Goal: Task Accomplishment & Management: Manage account settings

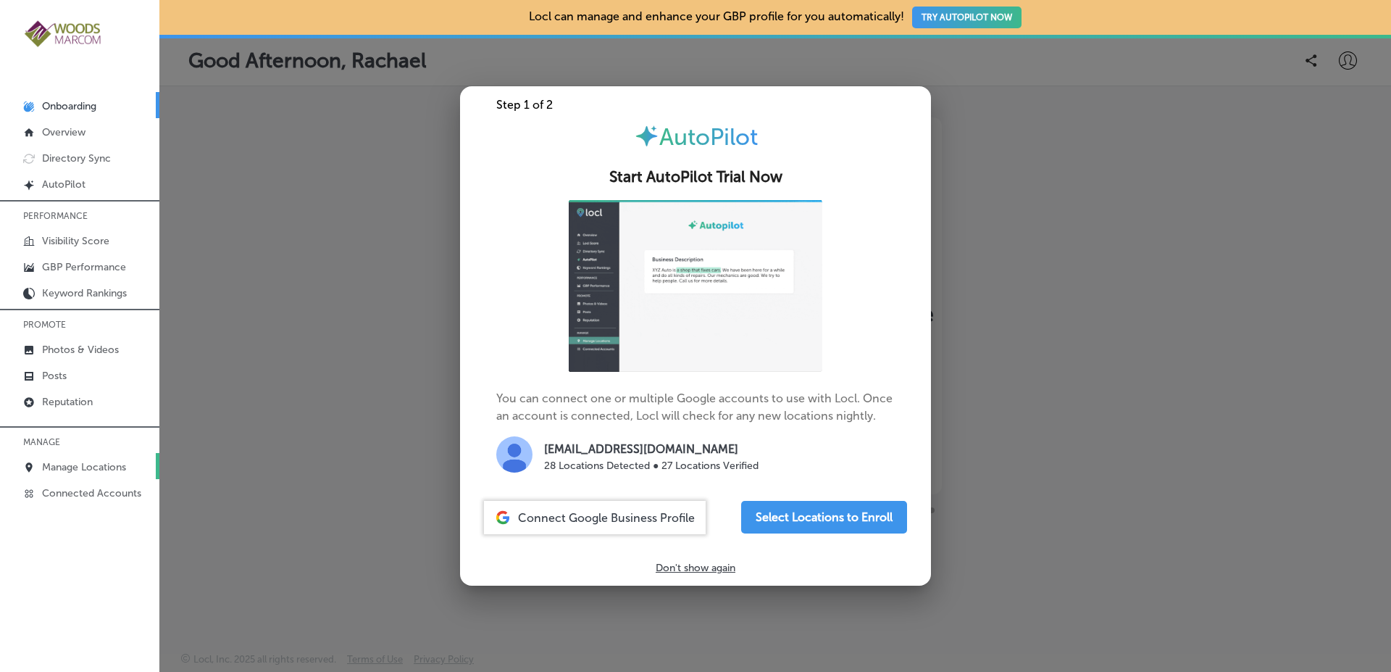
click at [133, 469] on link "Manage Locations" at bounding box center [79, 466] width 159 height 26
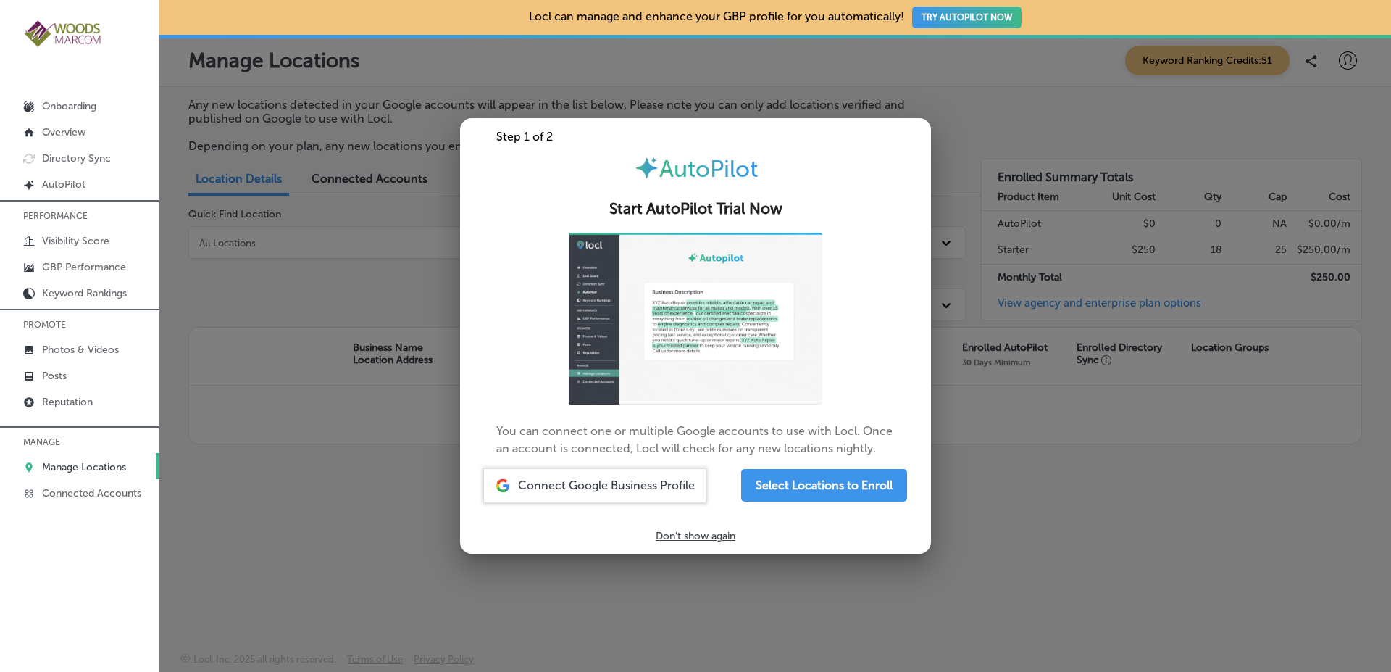
click at [343, 263] on div at bounding box center [695, 336] width 1391 height 672
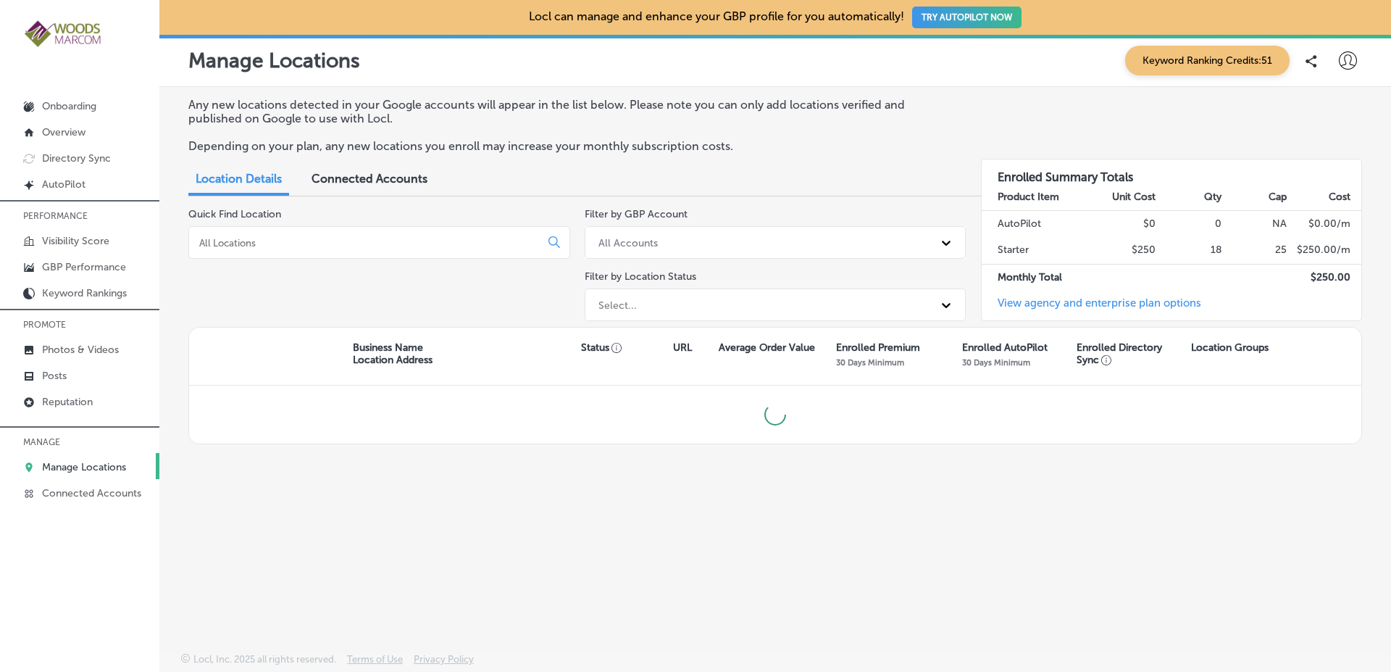
click at [329, 249] on input at bounding box center [367, 242] width 339 height 13
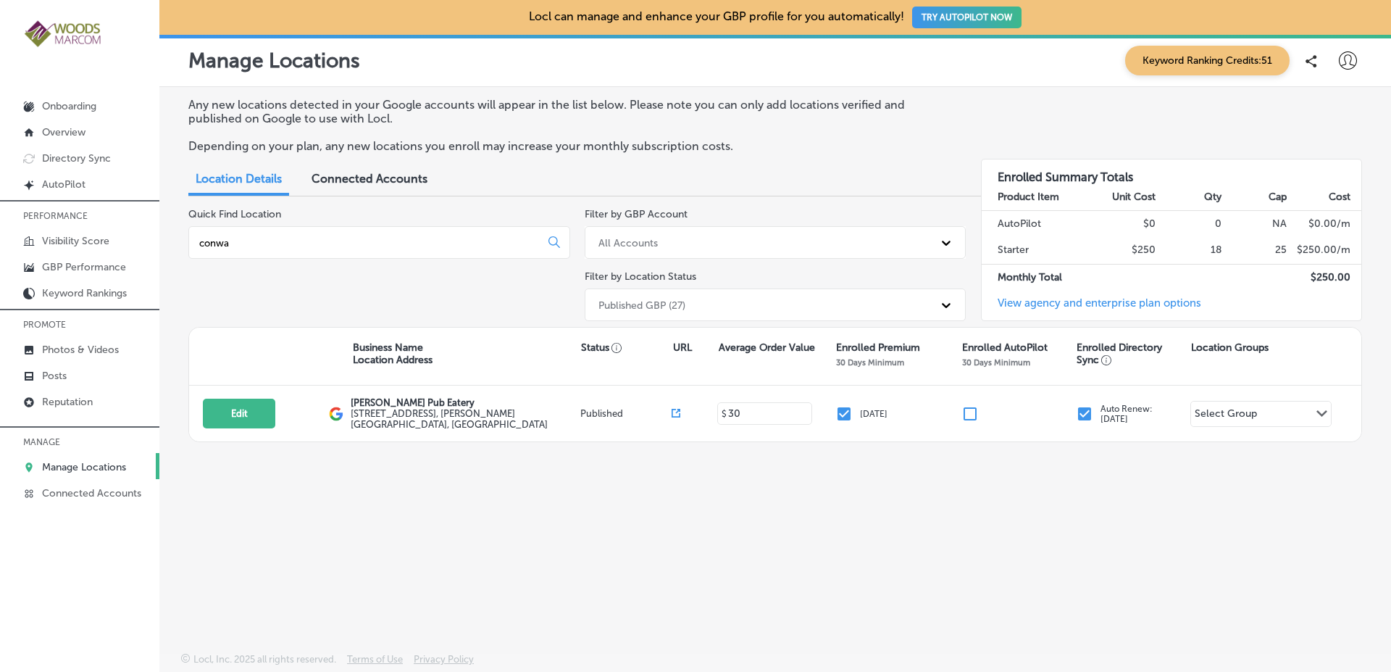
type input "conwa"
click at [343, 181] on span "Connected Accounts" at bounding box center [370, 179] width 116 height 14
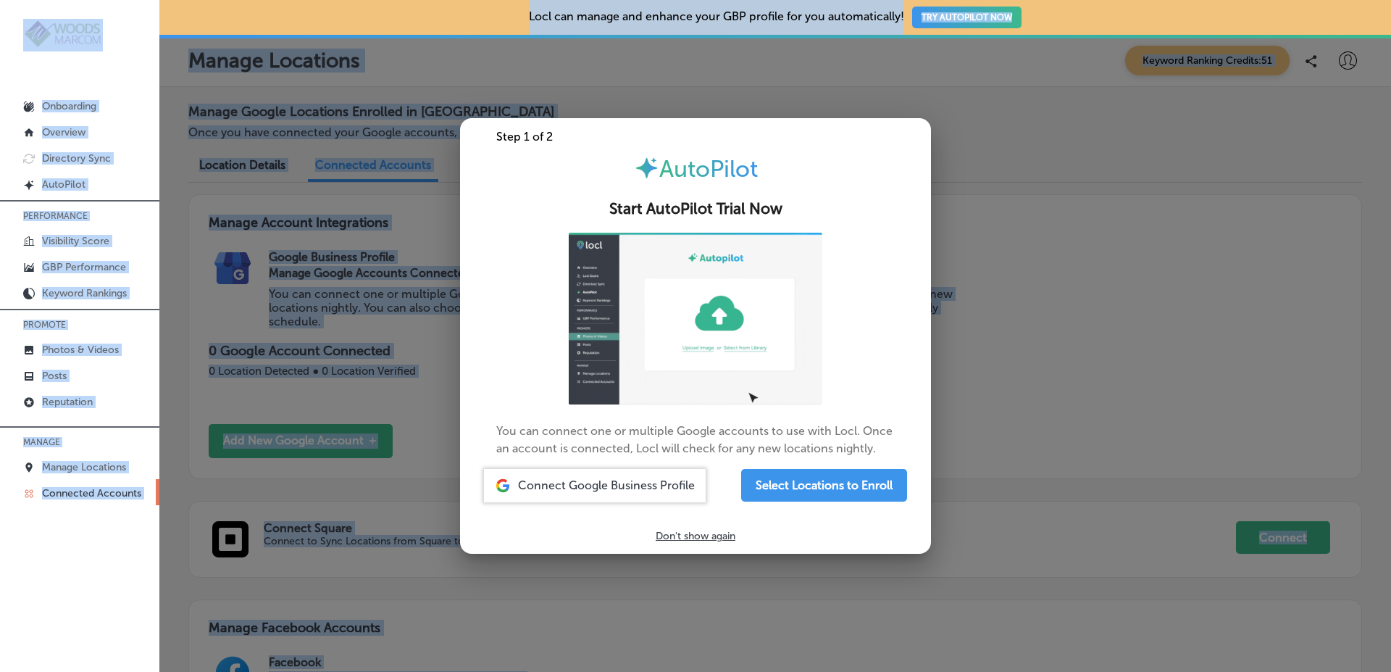
click at [343, 181] on div at bounding box center [695, 336] width 1391 height 672
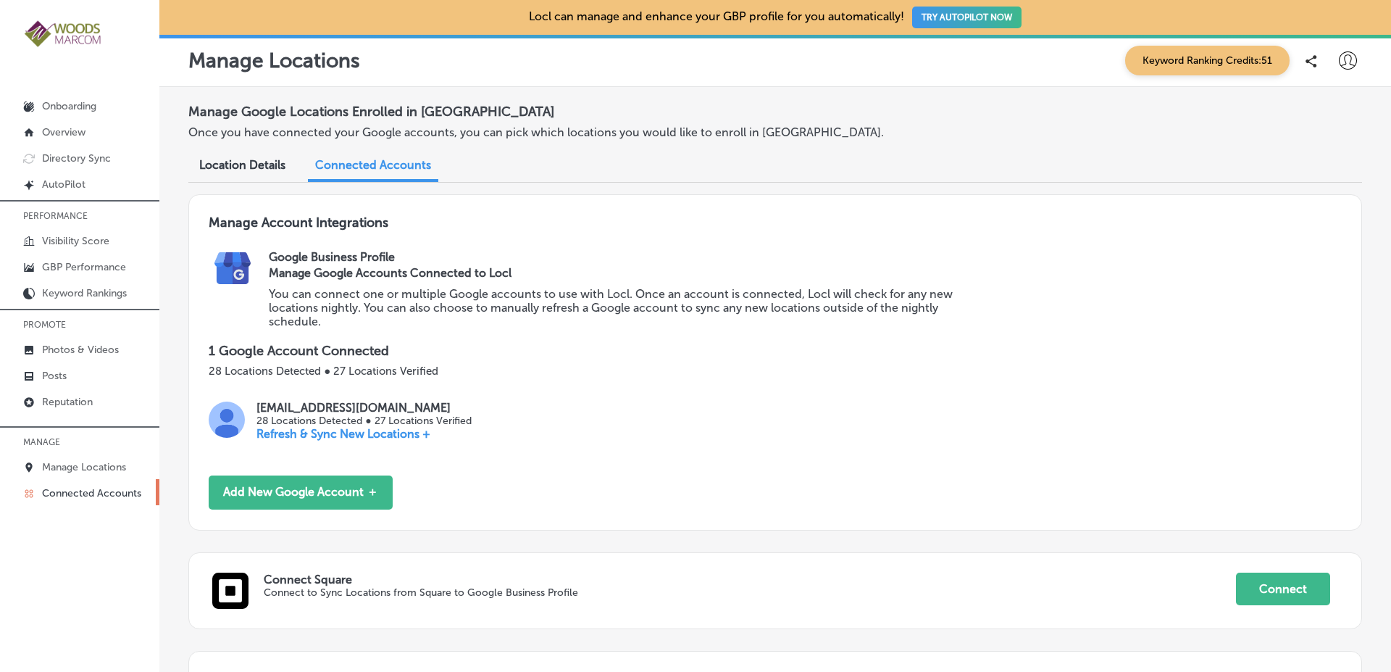
click at [342, 293] on p "You can connect one or multiple Google accounts to use with Locl. Once an accou…" at bounding box center [618, 307] width 698 height 41
click at [278, 408] on p "office@woodsmarcom.com" at bounding box center [363, 408] width 214 height 14
drag, startPoint x: 278, startPoint y: 408, endPoint x: 396, endPoint y: 410, distance: 118.1
click at [396, 410] on p "office@woodsmarcom.com" at bounding box center [363, 408] width 214 height 14
copy p "office@woodsmarcom.com"
